Goal: Transaction & Acquisition: Purchase product/service

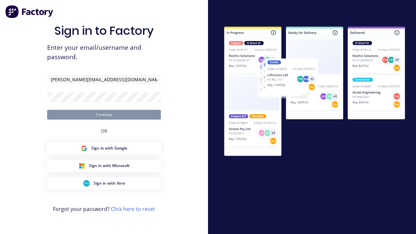
type input "[PERSON_NAME][EMAIL_ADDRESS][DOMAIN_NAME]"
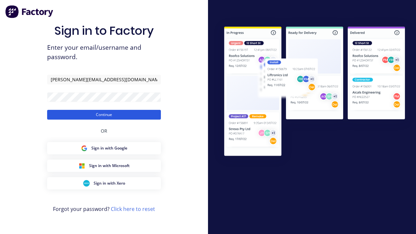
click at [104, 114] on button "Continue" at bounding box center [104, 115] width 114 height 10
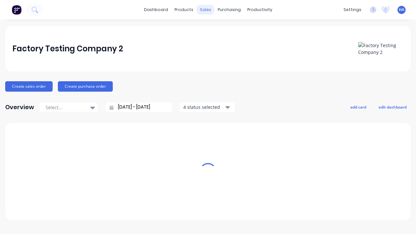
click at [206, 10] on div "sales" at bounding box center [206, 10] width 18 height 10
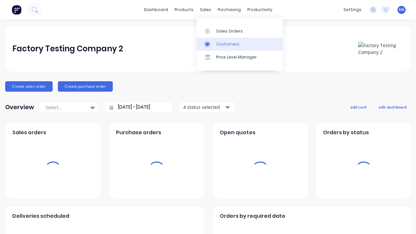
click at [240, 44] on link "Customers" at bounding box center [240, 44] width 86 height 13
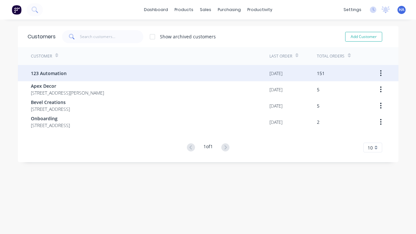
click at [48, 73] on span "123 Automation" at bounding box center [49, 73] width 36 height 7
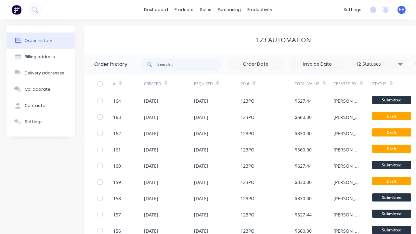
scroll to position [0, 66]
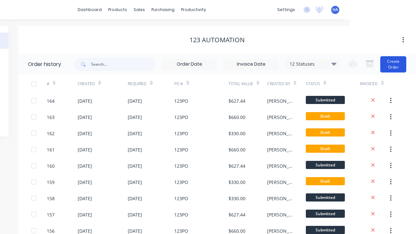
click at [394, 64] on button "Create Order" at bounding box center [394, 64] width 26 height 16
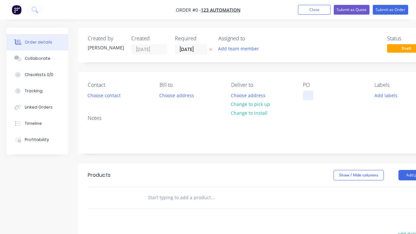
click at [308, 95] on div at bounding box center [308, 95] width 10 height 9
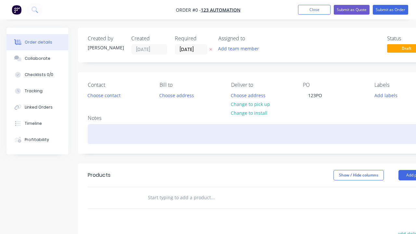
click at [242, 134] on div "Order details Collaborate Checklists 0/0 Tracking Linked Orders Timeline Profit…" at bounding box center [226, 201] width 452 height 347
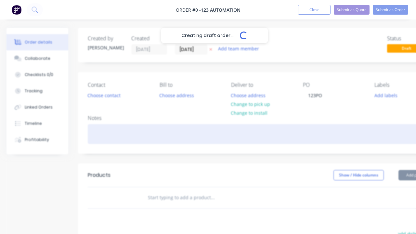
scroll to position [0, 20]
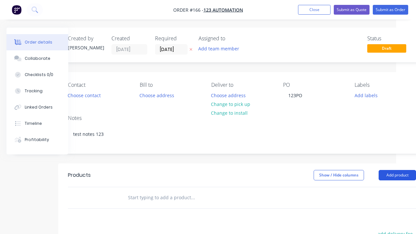
click at [397, 175] on button "Add product" at bounding box center [397, 175] width 37 height 10
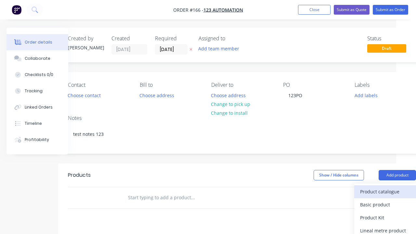
click at [385, 192] on div "Product catalogue" at bounding box center [385, 191] width 50 height 9
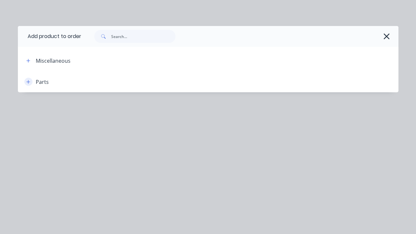
click at [28, 82] on icon "button" at bounding box center [28, 82] width 4 height 4
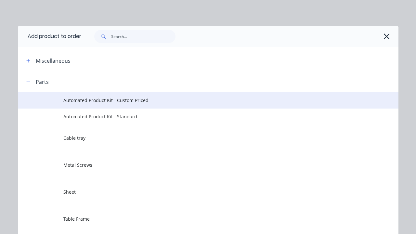
click at [197, 100] on span "Automated Product Kit - Custom Priced" at bounding box center [197, 100] width 268 height 7
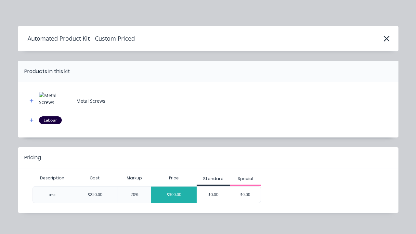
click at [174, 194] on div "$300.00" at bounding box center [174, 195] width 46 height 16
